Goal: Task Accomplishment & Management: Manage account settings

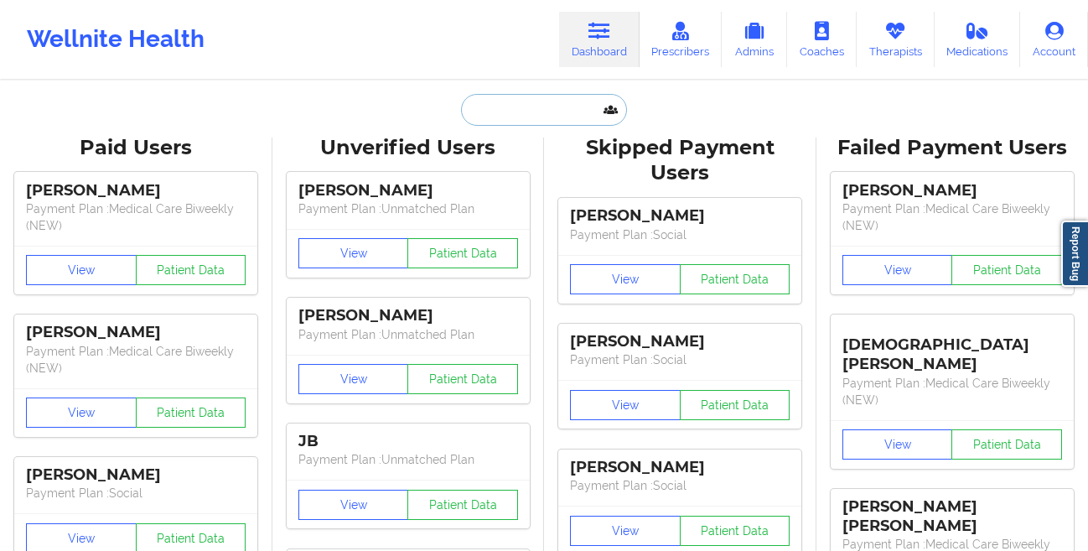
click at [536, 111] on input "text" at bounding box center [544, 110] width 166 height 32
paste input "[PERSON_NAME]"
type input "[PERSON_NAME]"
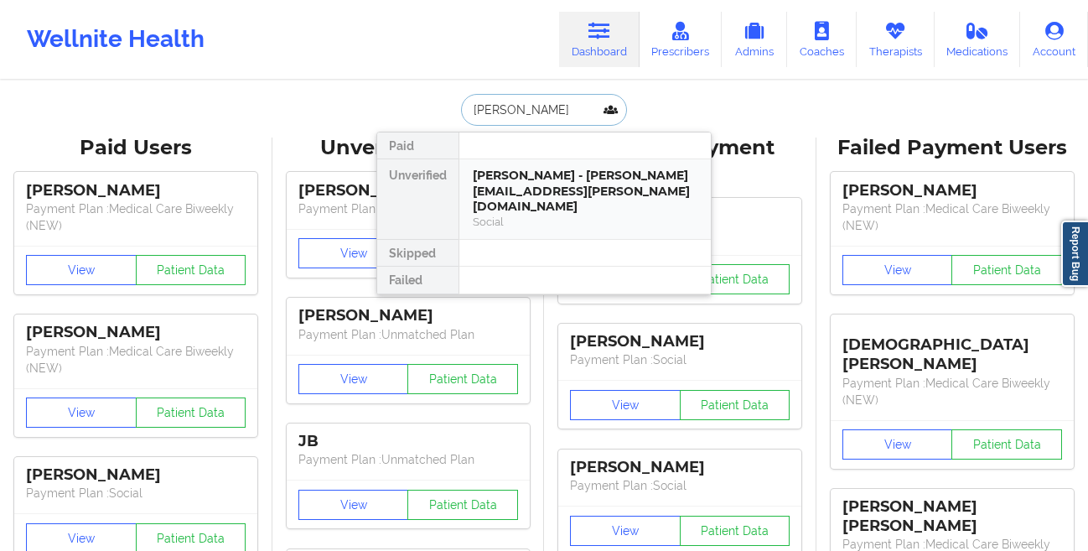
click at [471, 176] on div "[PERSON_NAME] - [PERSON_NAME][EMAIL_ADDRESS][PERSON_NAME][DOMAIN_NAME] Social" at bounding box center [584, 199] width 251 height 80
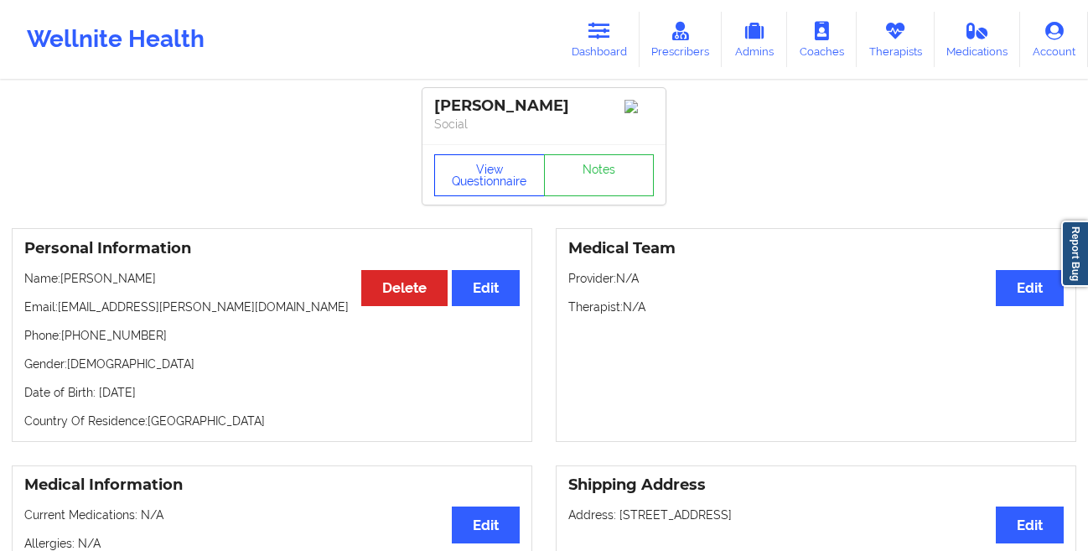
click at [467, 190] on button "View Questionnaire" at bounding box center [489, 175] width 111 height 42
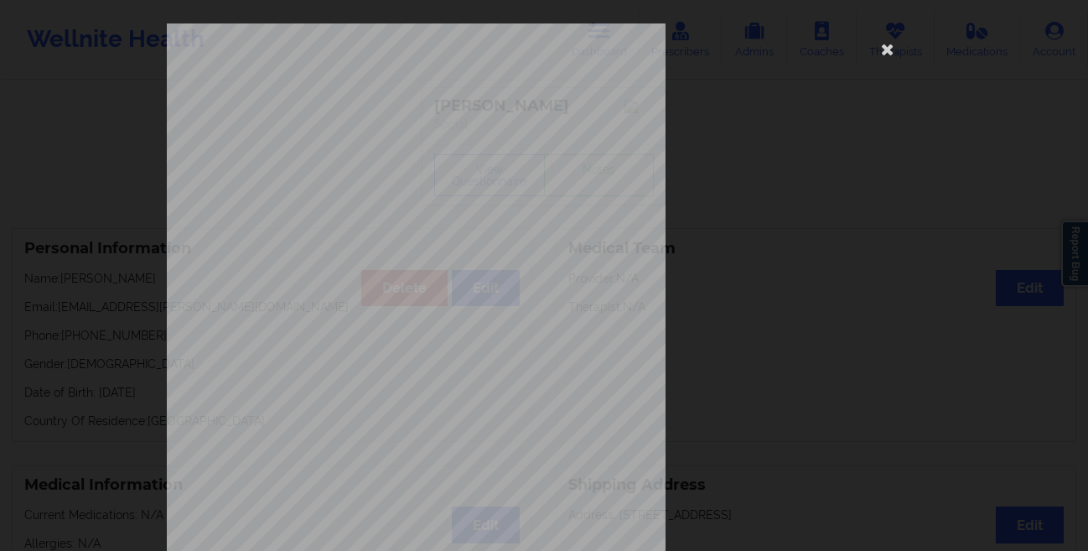
scroll to position [249, 0]
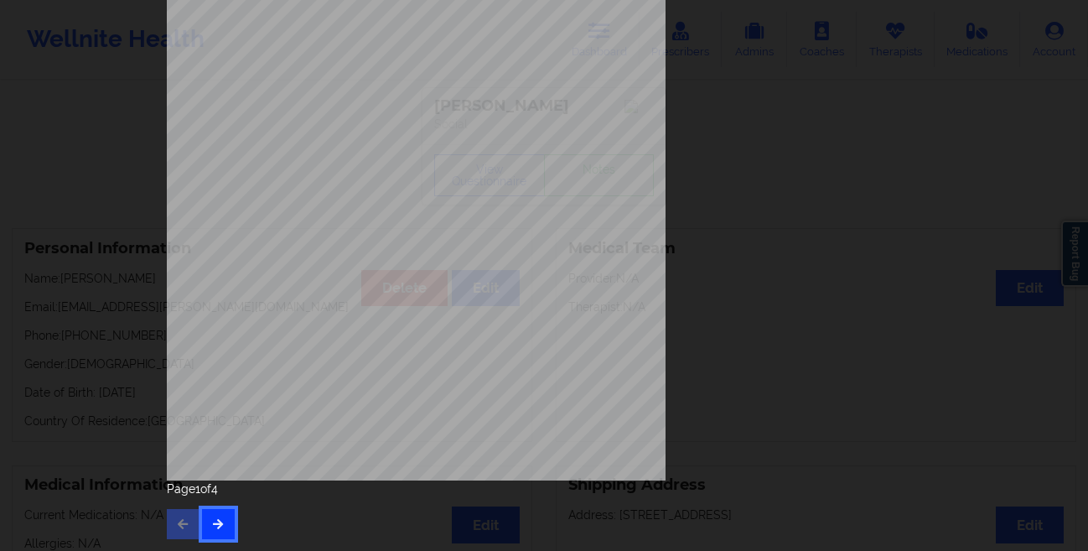
click at [216, 514] on button "button" at bounding box center [218, 524] width 33 height 30
click at [173, 528] on button "button" at bounding box center [183, 524] width 33 height 30
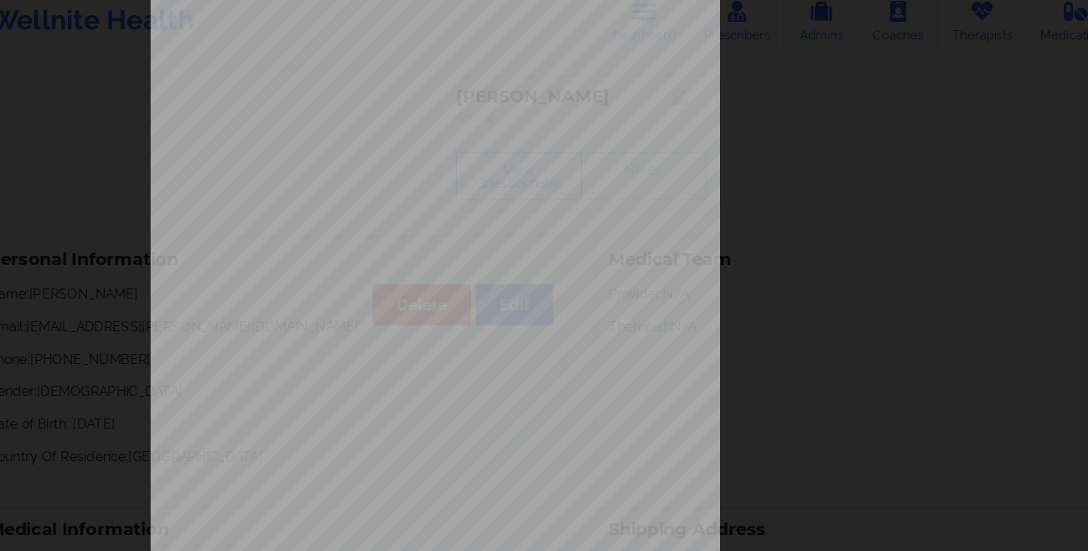
scroll to position [0, 0]
click at [878, 50] on icon at bounding box center [887, 48] width 27 height 27
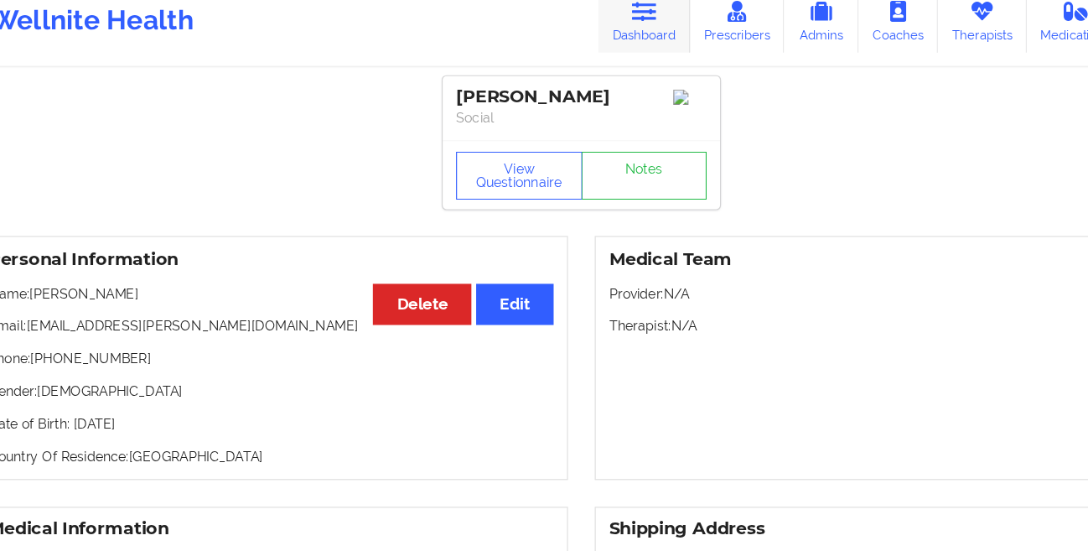
click at [606, 46] on link "Dashboard" at bounding box center [599, 39] width 80 height 55
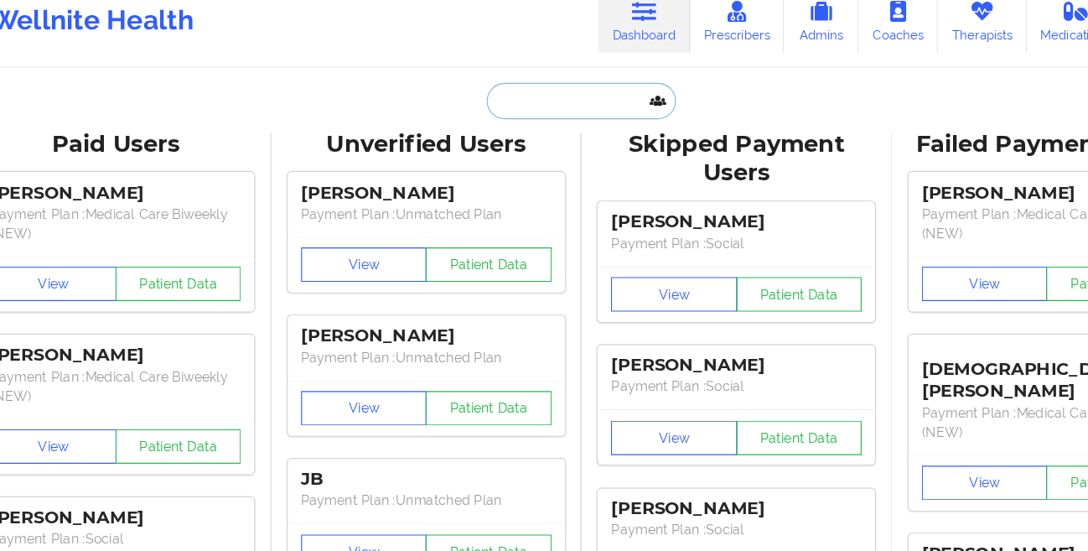
click at [486, 105] on input "text" at bounding box center [544, 110] width 166 height 32
paste input "[PERSON_NAME]"
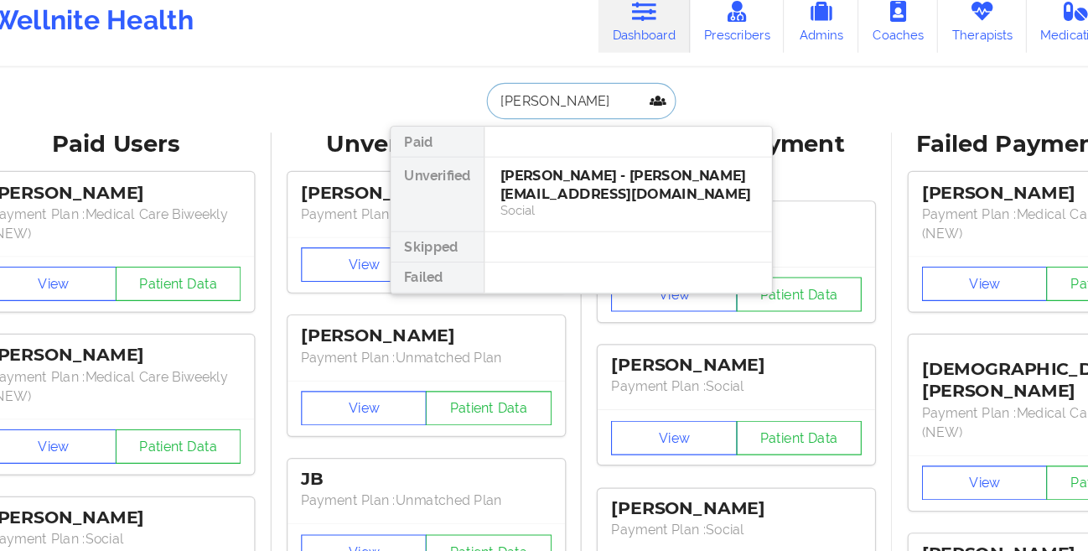
type input "[PERSON_NAME]"
click at [507, 189] on div "[PERSON_NAME] - [PERSON_NAME][EMAIL_ADDRESS][DOMAIN_NAME]" at bounding box center [585, 183] width 225 height 31
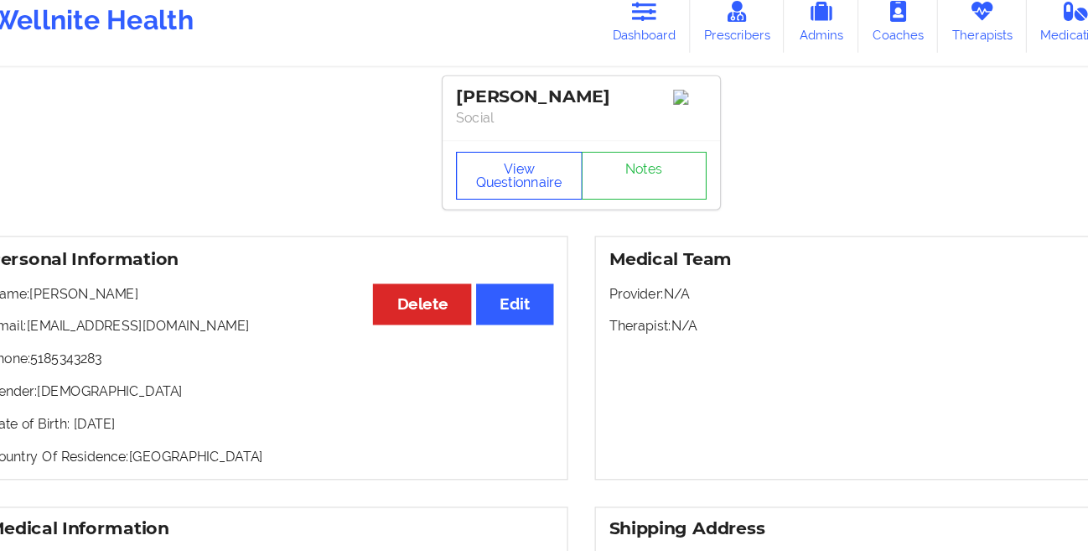
click at [457, 179] on button "View Questionnaire" at bounding box center [489, 175] width 111 height 42
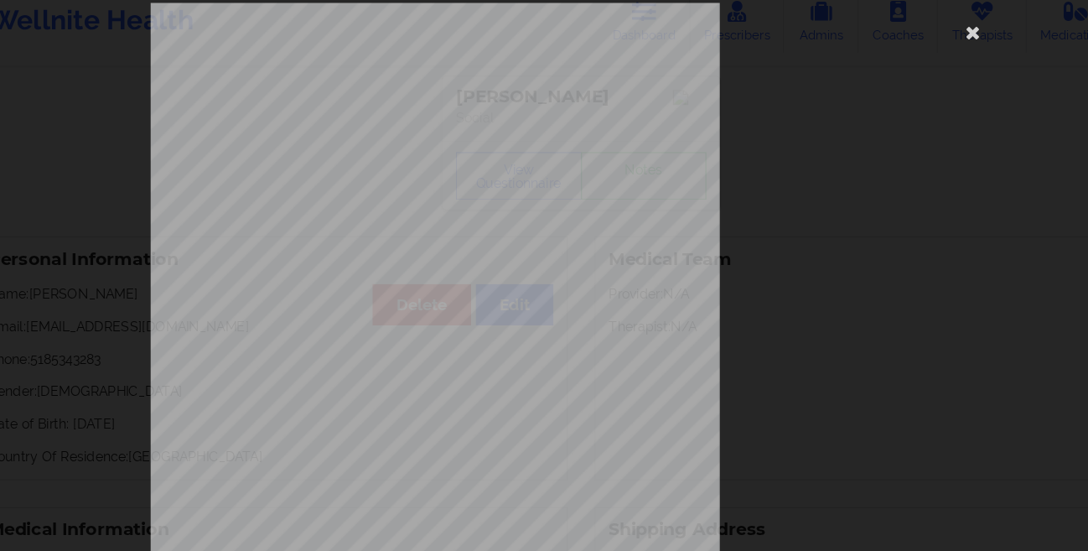
scroll to position [249, 0]
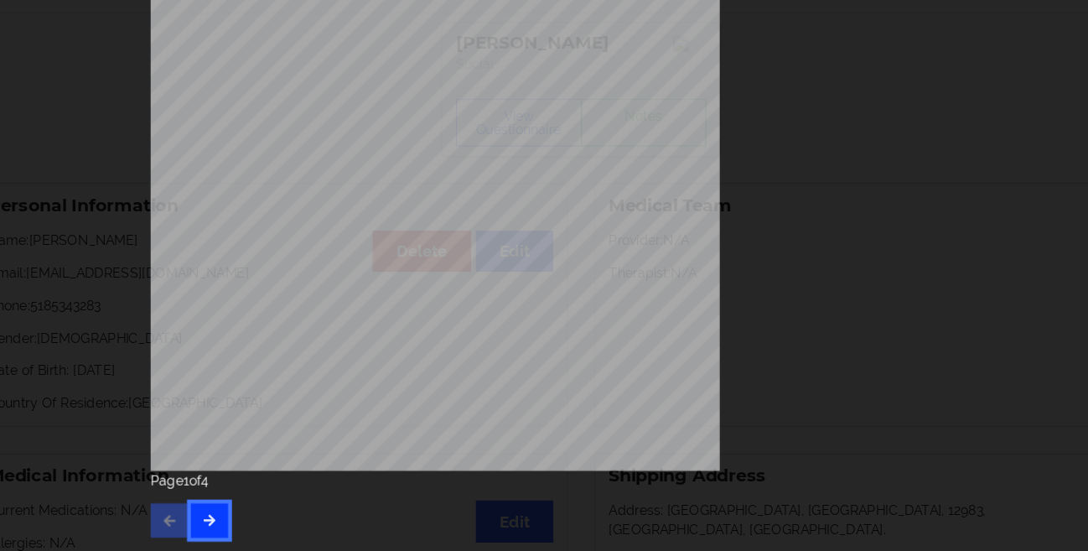
click at [215, 526] on icon "button" at bounding box center [218, 523] width 14 height 10
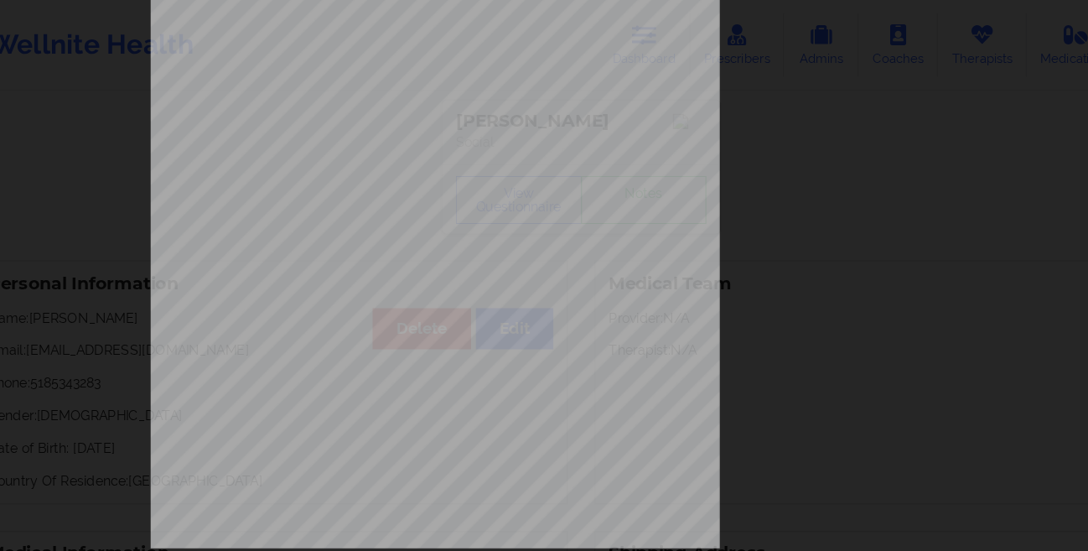
click at [90, 363] on div "This patient has not provided the type of insurance Insurance Member ID for pat…" at bounding box center [544, 275] width 1088 height 551
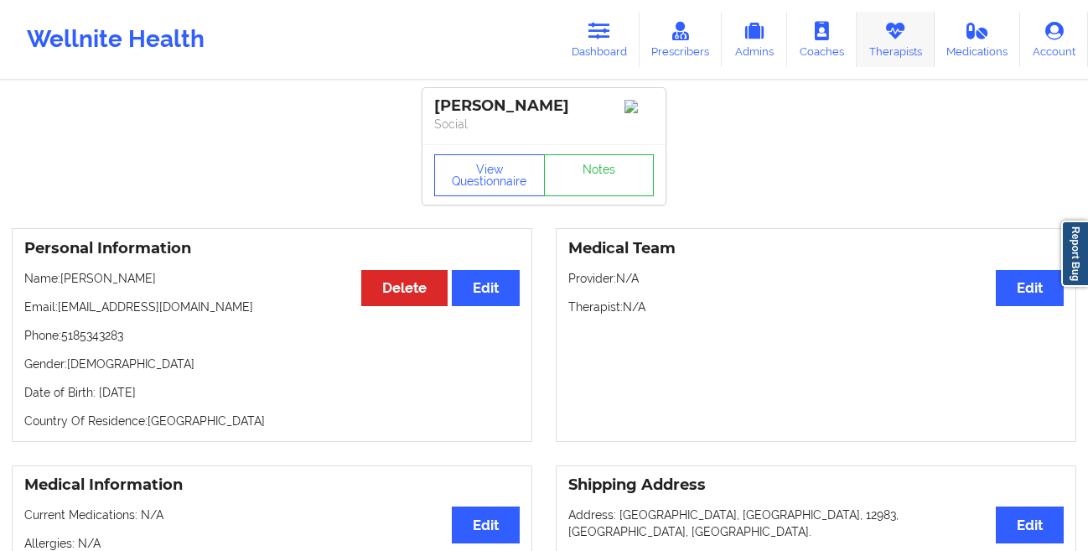
click at [888, 55] on link "Therapists" at bounding box center [896, 39] width 78 height 55
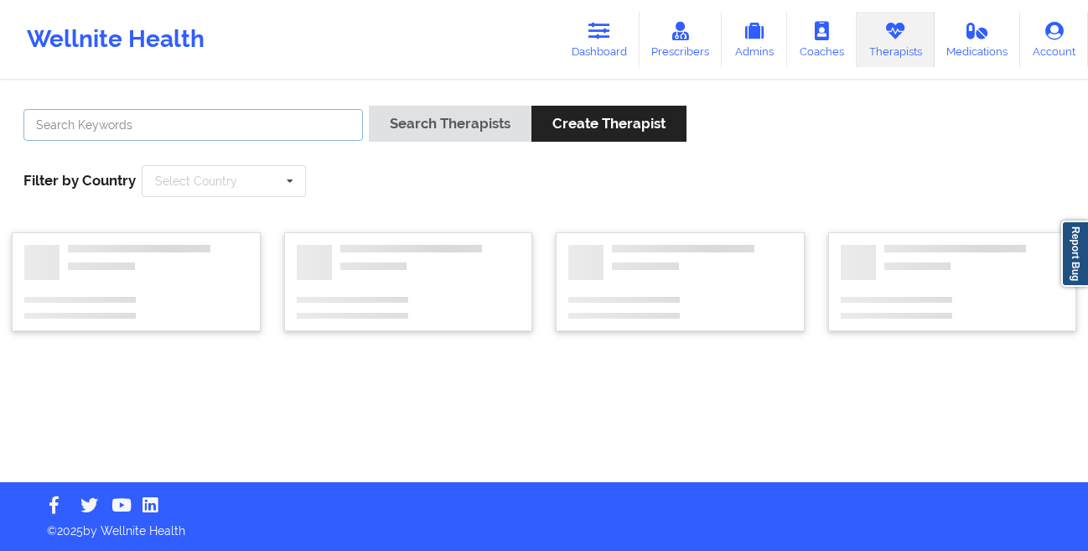
click at [62, 116] on input "text" at bounding box center [192, 125] width 339 height 32
paste input "[PERSON_NAME]"
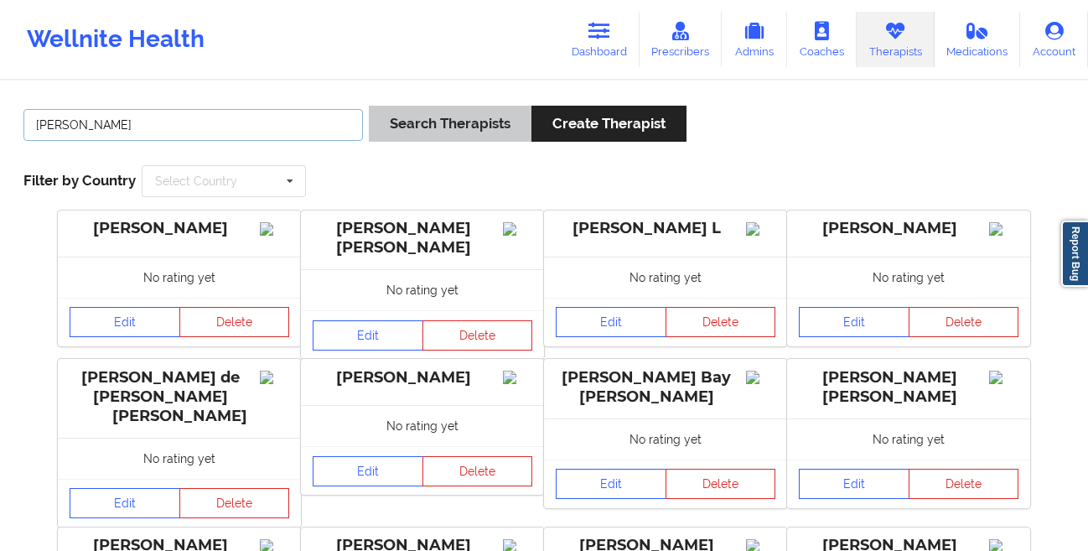
type input "[PERSON_NAME]"
click at [401, 125] on button "Search Therapists" at bounding box center [450, 124] width 163 height 36
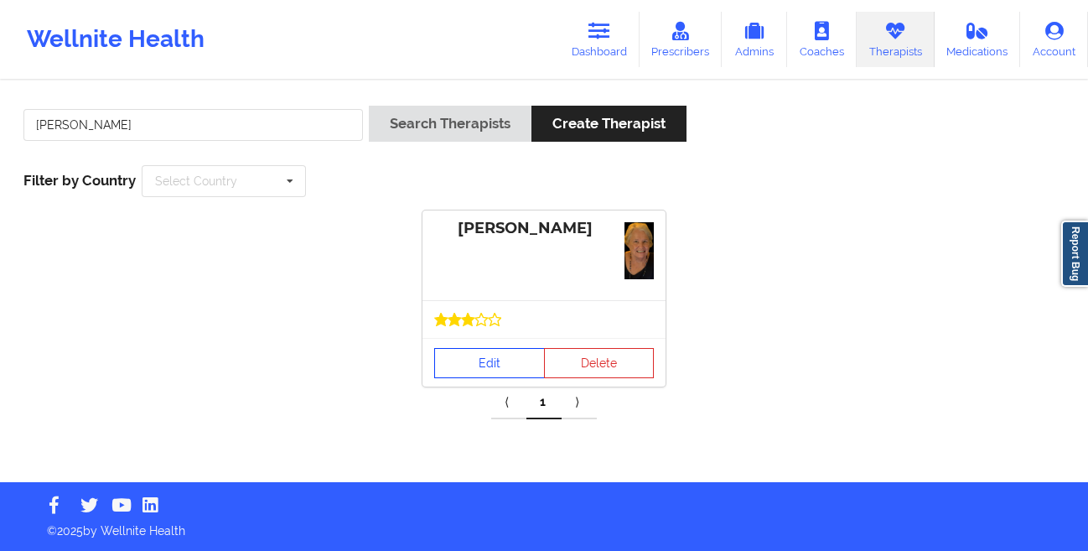
click at [495, 363] on link "Edit" at bounding box center [489, 363] width 111 height 30
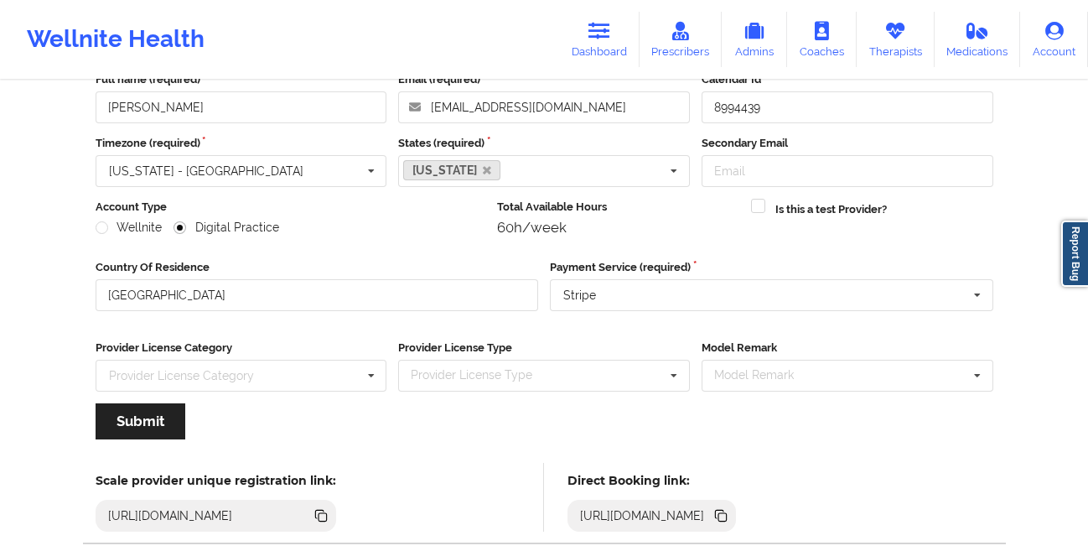
scroll to position [200, 0]
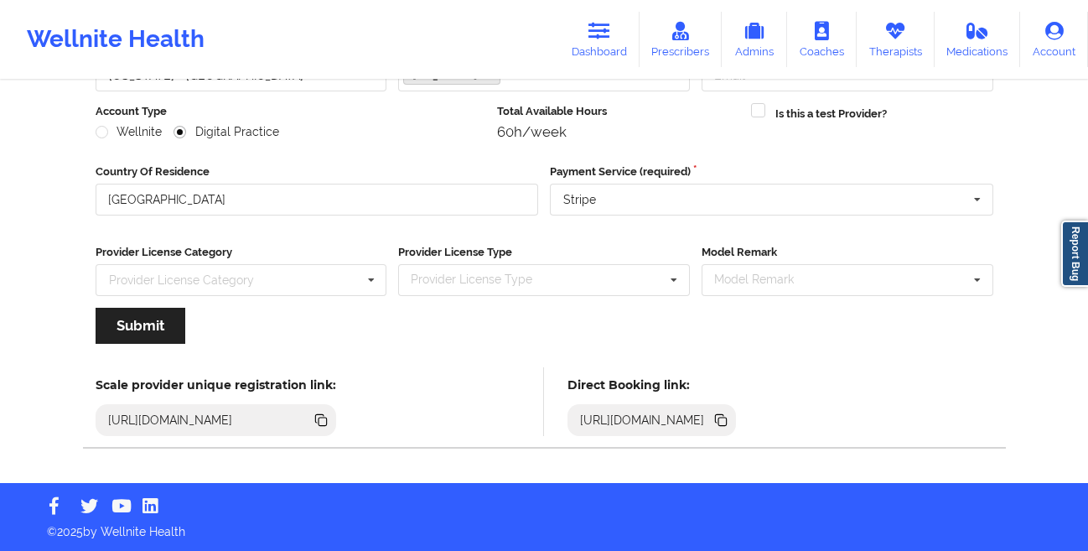
click at [727, 419] on icon at bounding box center [722, 421] width 8 height 8
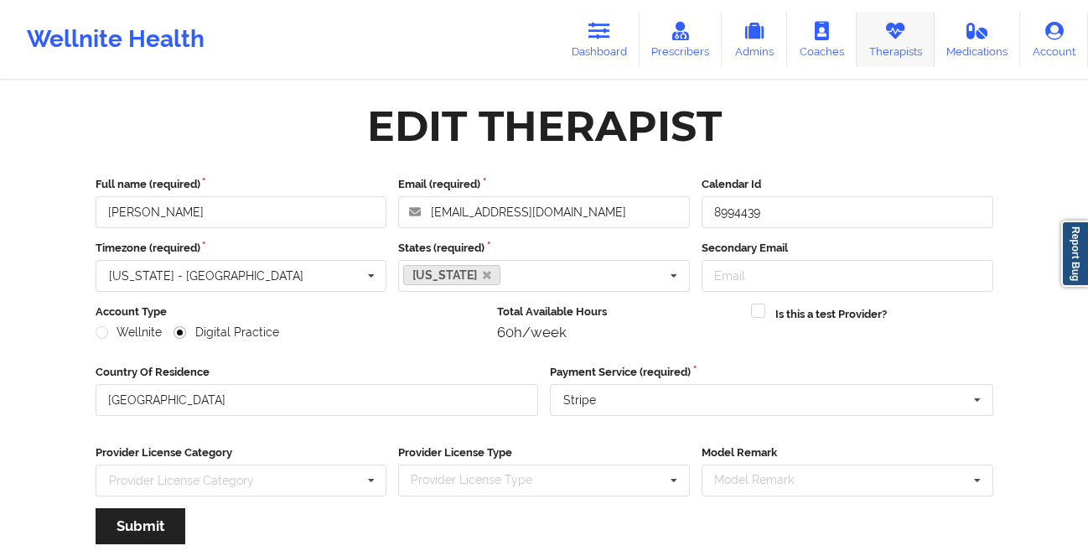
click at [890, 30] on icon at bounding box center [895, 31] width 22 height 18
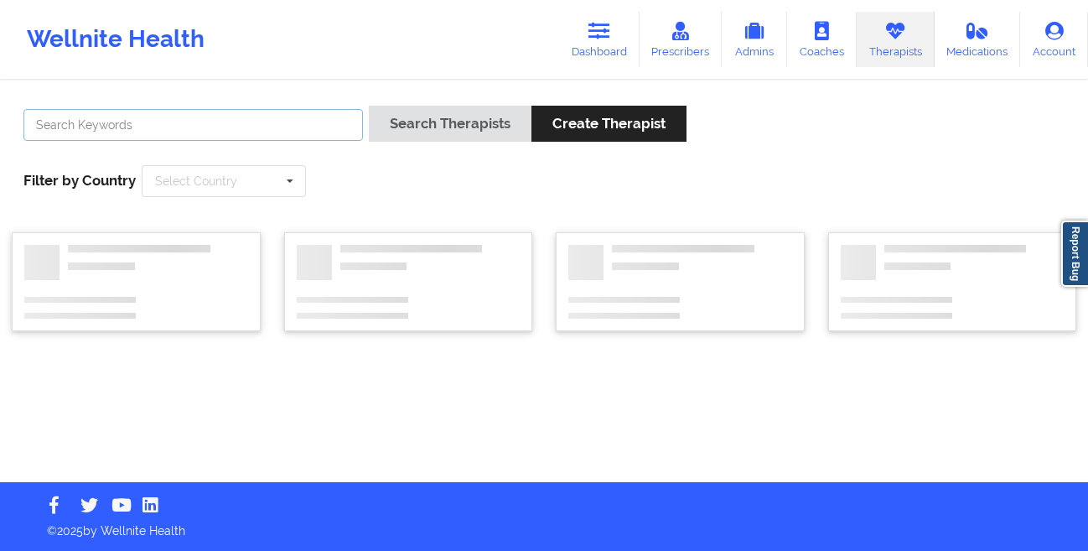
click at [297, 121] on input "text" at bounding box center [192, 125] width 339 height 32
paste input "[PERSON_NAME]"
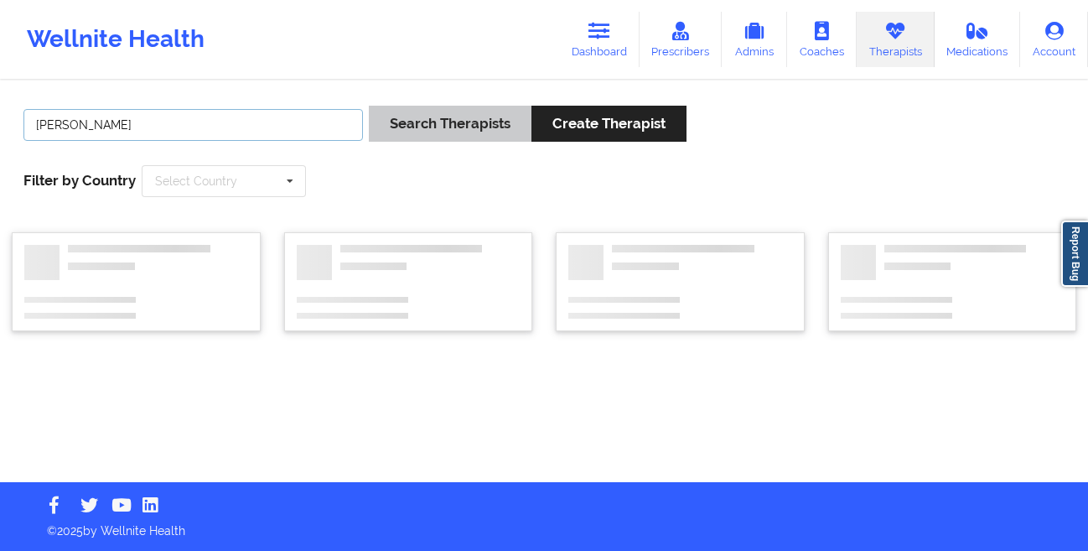
type input "[PERSON_NAME]"
click at [409, 127] on button "Search Therapists" at bounding box center [450, 124] width 163 height 36
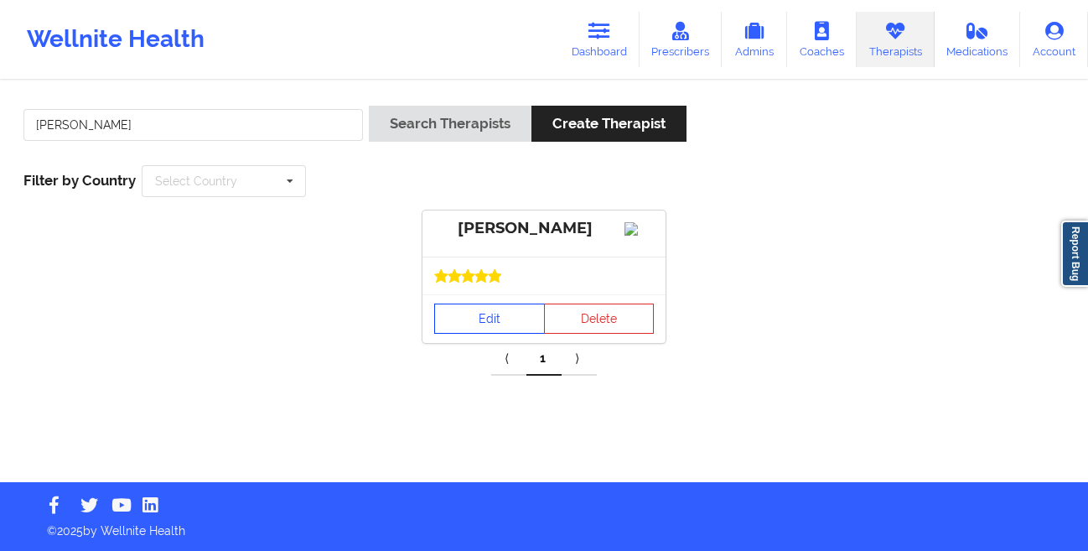
click at [469, 334] on link "Edit" at bounding box center [489, 318] width 111 height 30
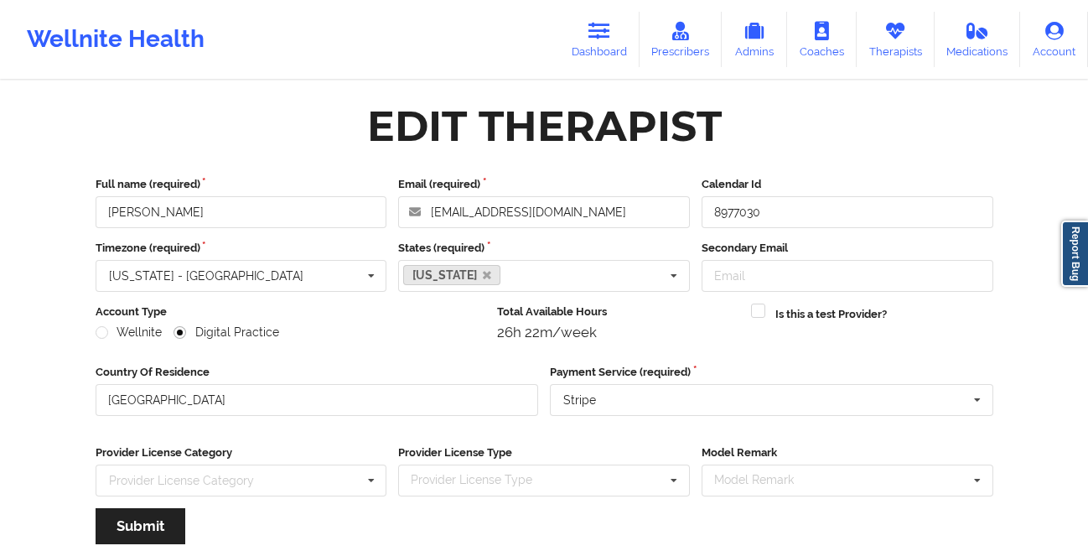
scroll to position [200, 0]
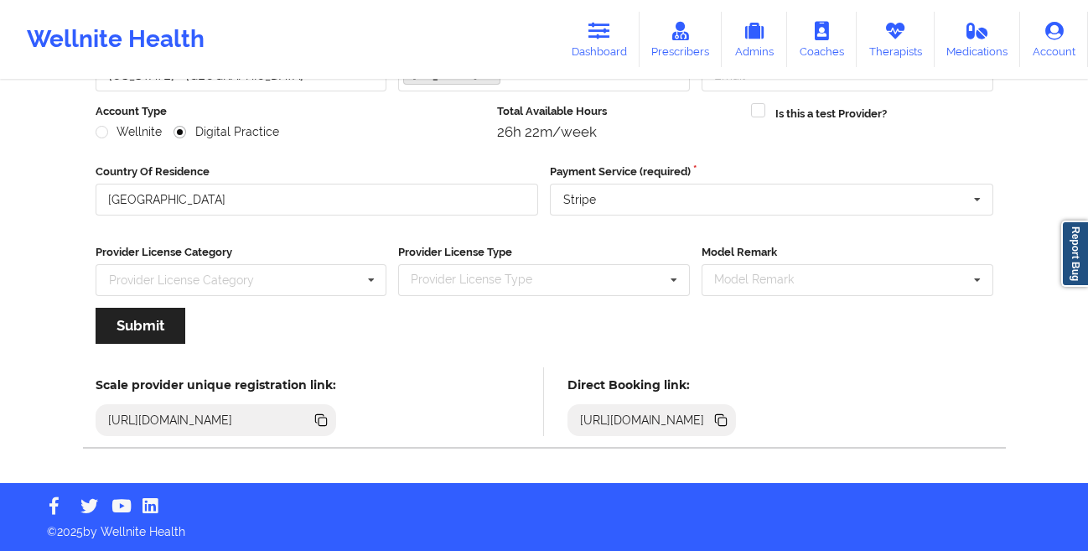
click at [727, 421] on icon at bounding box center [722, 421] width 8 height 8
